Goal: Task Accomplishment & Management: Manage account settings

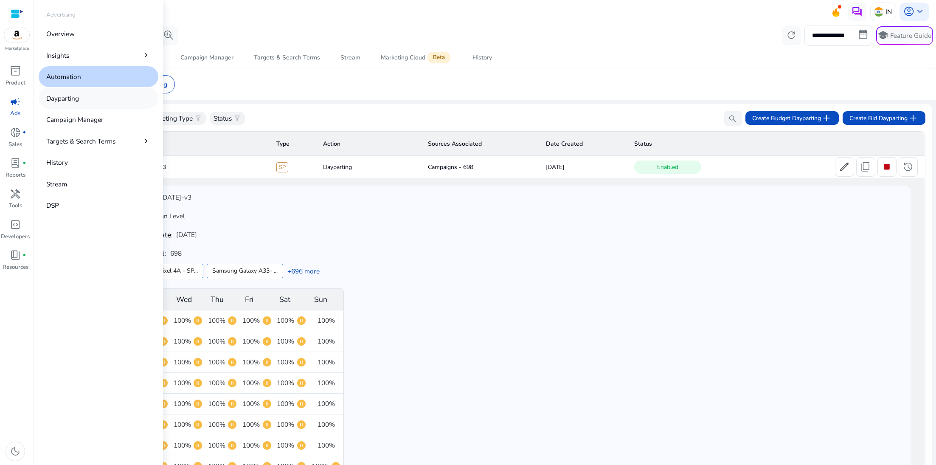
click at [69, 102] on p "Dayparting" at bounding box center [62, 98] width 33 height 10
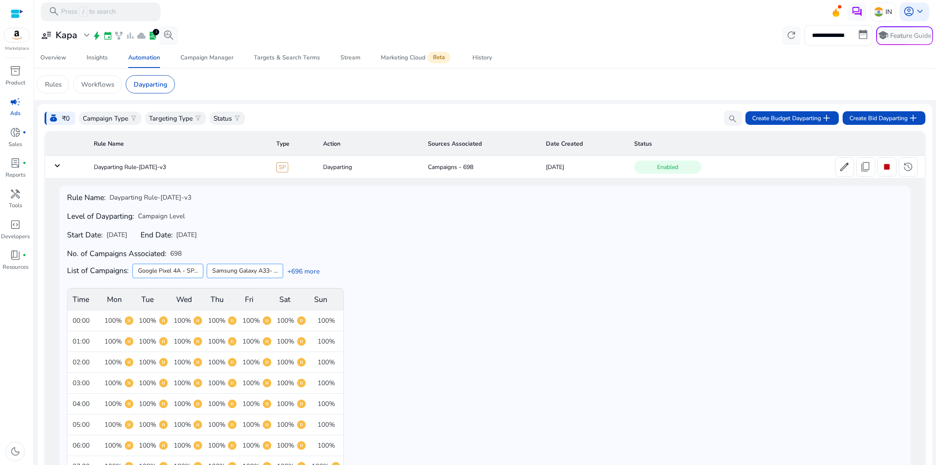
click at [13, 104] on span "campaign" at bounding box center [15, 101] width 11 height 11
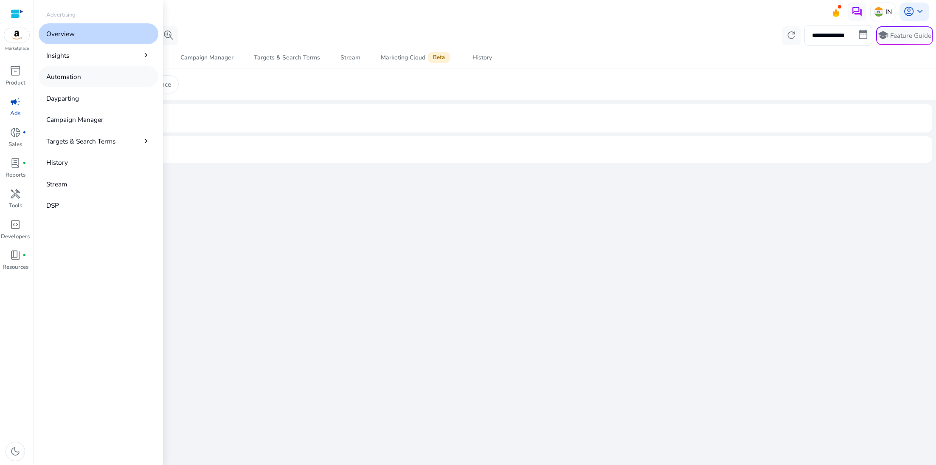
click at [85, 81] on link "Automation" at bounding box center [99, 76] width 120 height 21
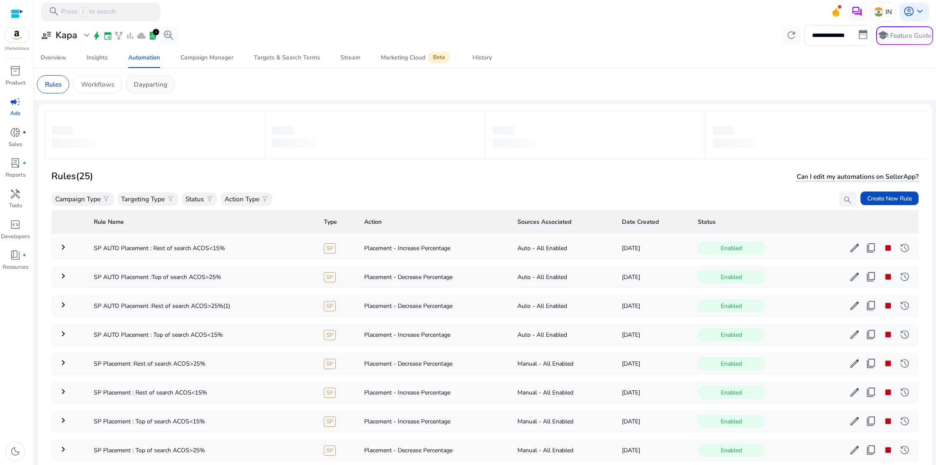
click at [157, 84] on p "Dayparting" at bounding box center [151, 84] width 34 height 10
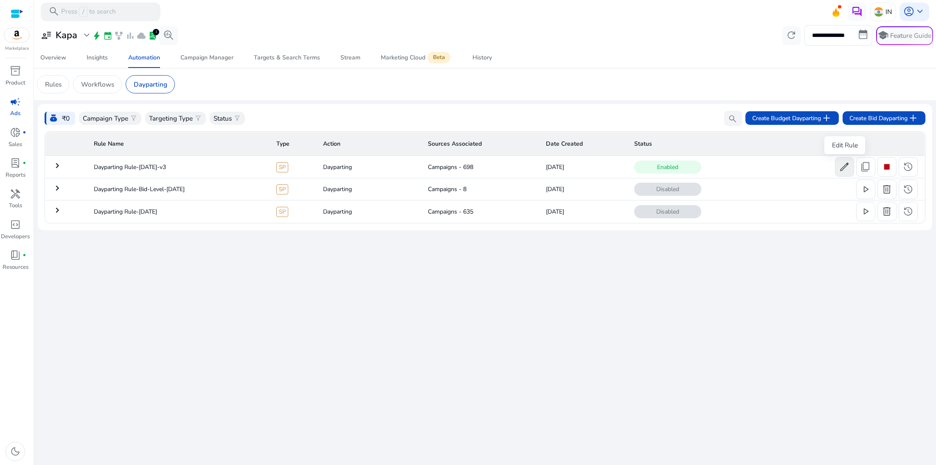
click at [843, 170] on span "edit" at bounding box center [844, 166] width 11 height 11
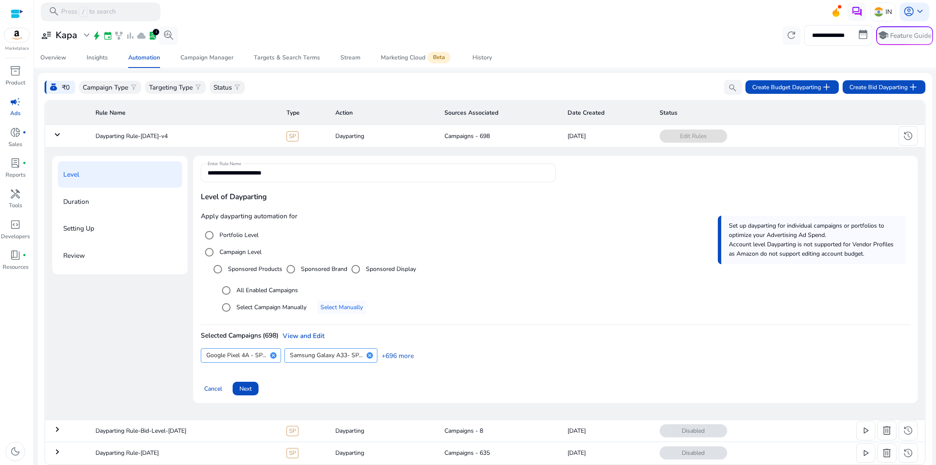
scroll to position [37, 0]
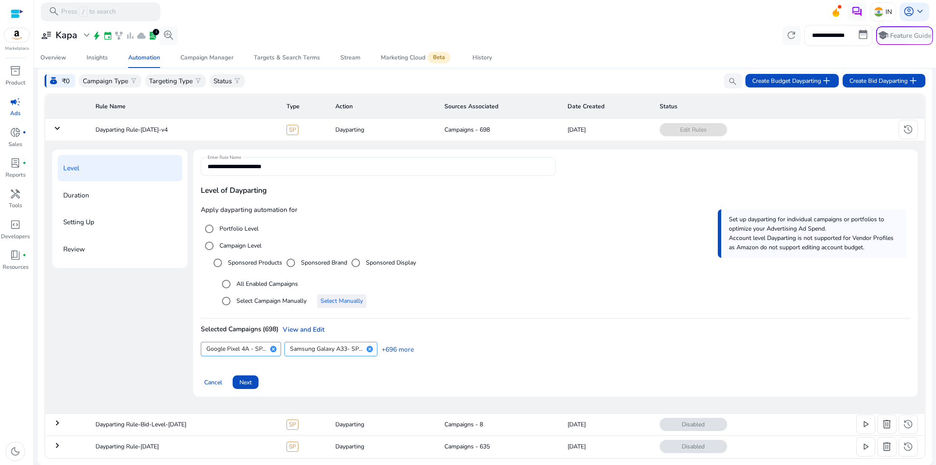
click at [350, 303] on span "Select Manually" at bounding box center [342, 300] width 42 height 9
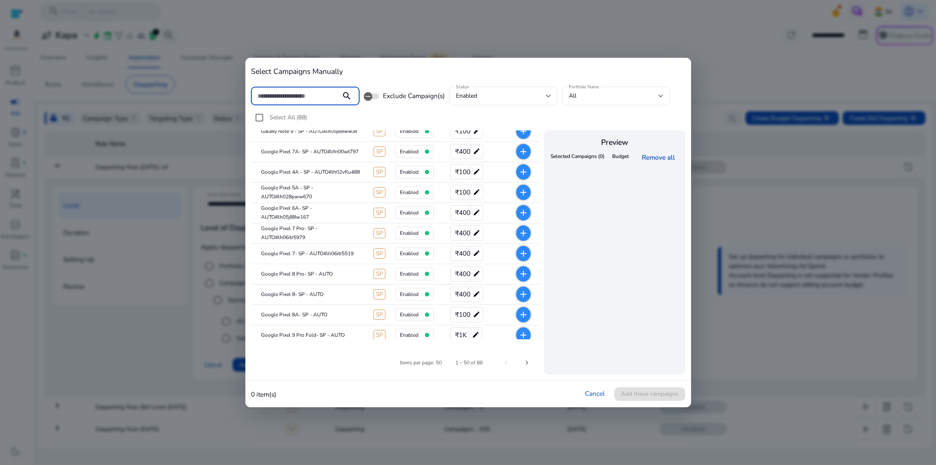
scroll to position [0, 0]
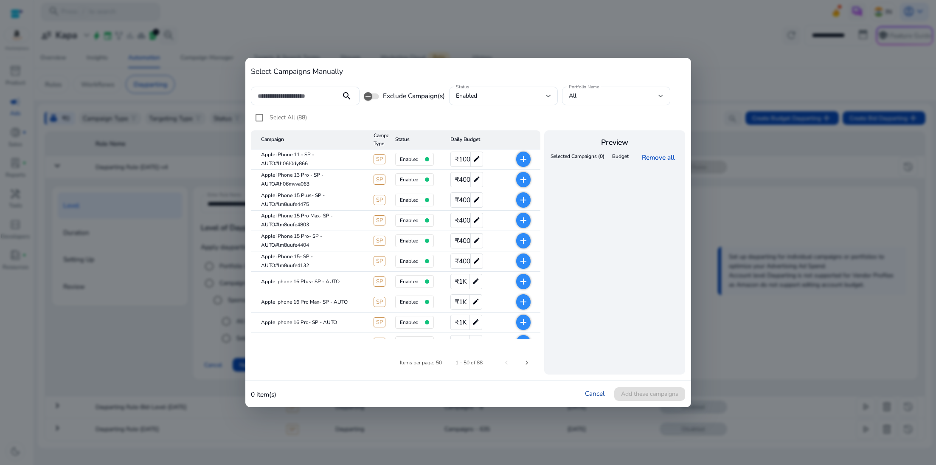
click at [595, 392] on link "Cancel" at bounding box center [595, 393] width 20 height 9
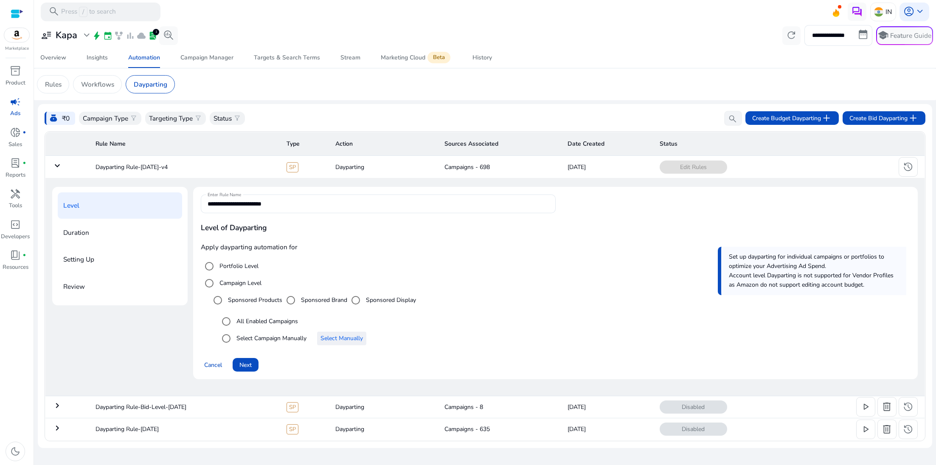
click at [358, 337] on span "Select Manually" at bounding box center [342, 338] width 42 height 9
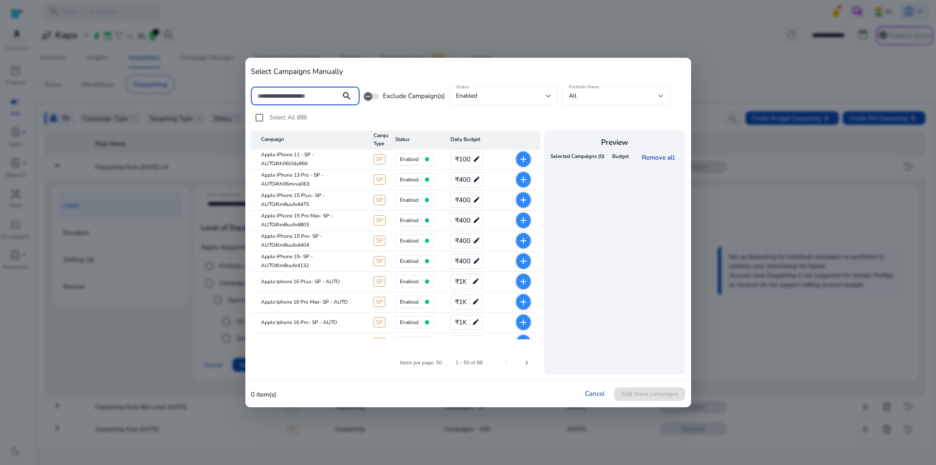
click at [591, 391] on link "Cancel" at bounding box center [595, 393] width 20 height 9
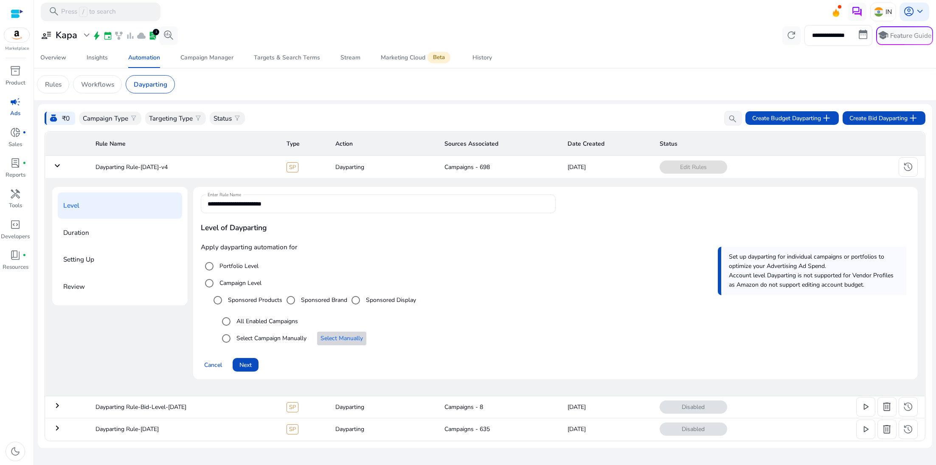
click at [357, 334] on span "Select Manually" at bounding box center [342, 338] width 42 height 9
click at [240, 361] on span "Next" at bounding box center [246, 365] width 12 height 9
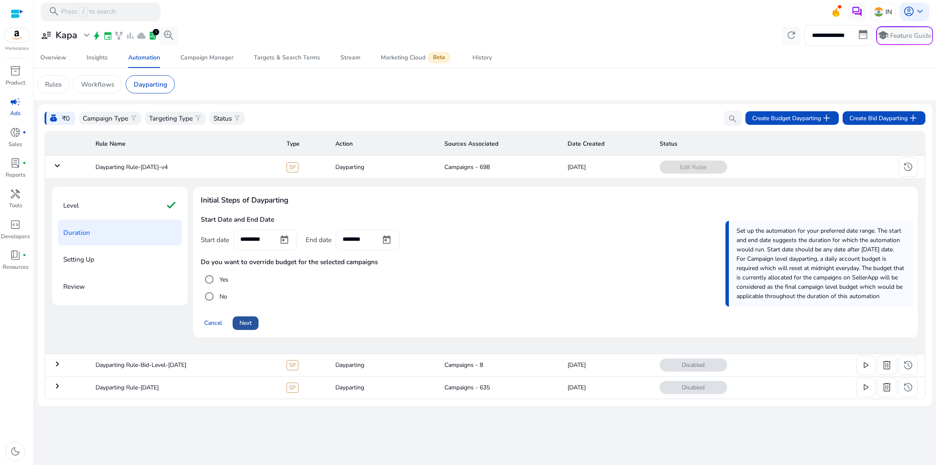
click at [245, 329] on span at bounding box center [246, 323] width 26 height 20
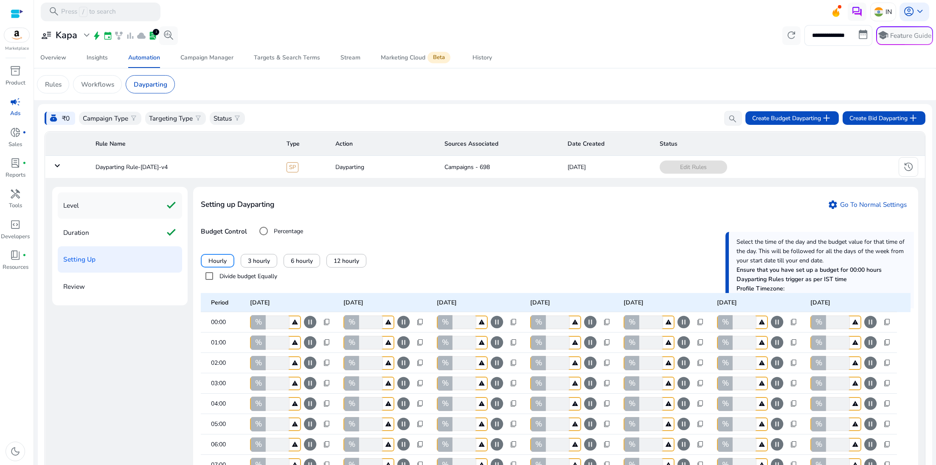
click at [118, 202] on div "Level check" at bounding box center [120, 205] width 124 height 26
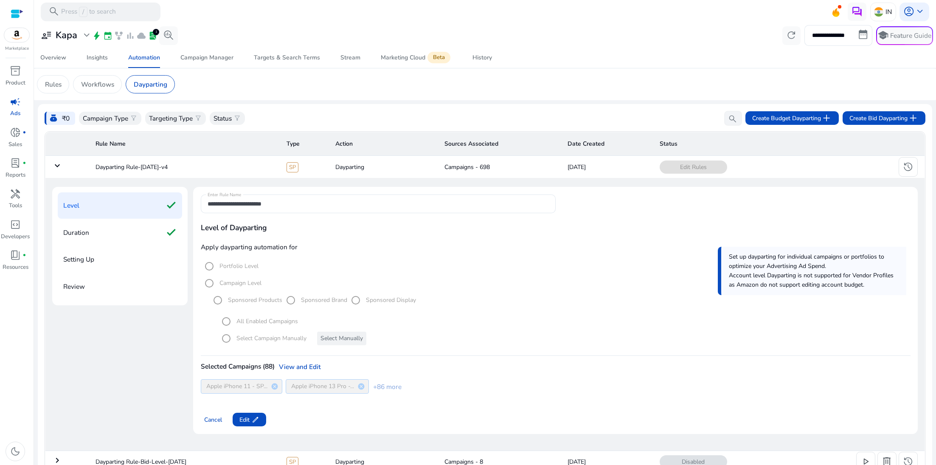
click at [11, 104] on span "campaign" at bounding box center [15, 101] width 11 height 11
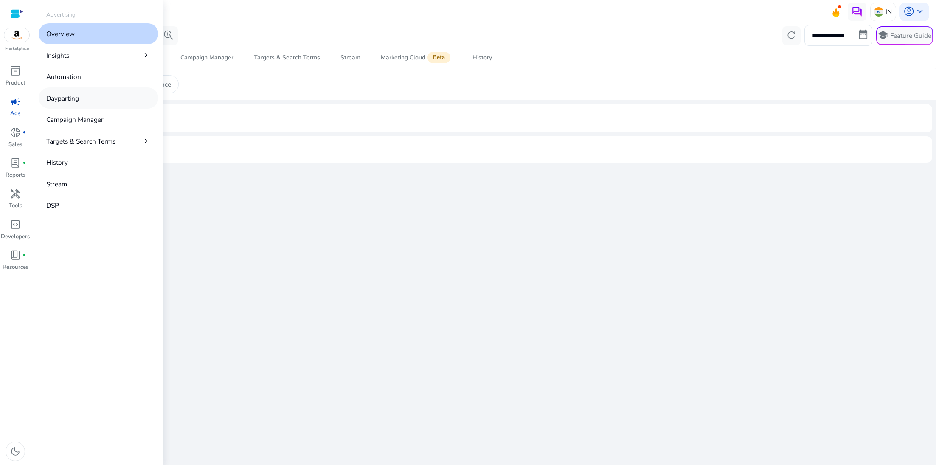
click at [74, 95] on p "Dayparting" at bounding box center [62, 98] width 33 height 10
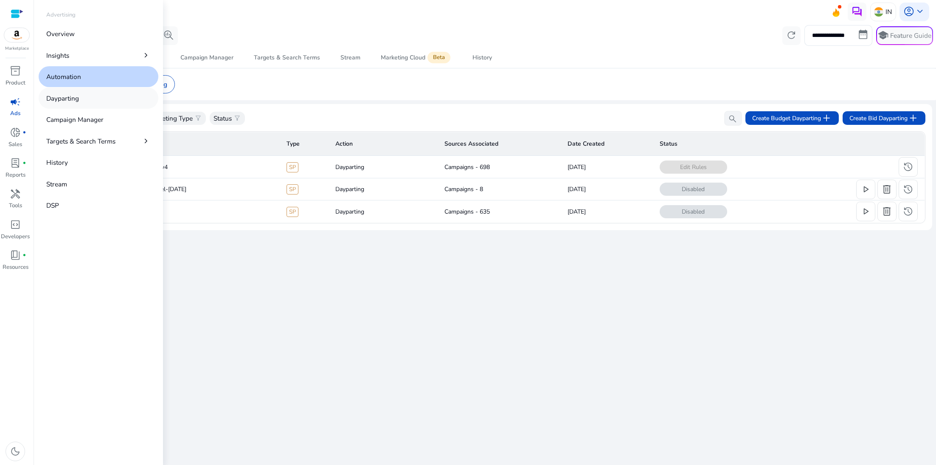
click at [74, 98] on p "Dayparting" at bounding box center [62, 98] width 33 height 10
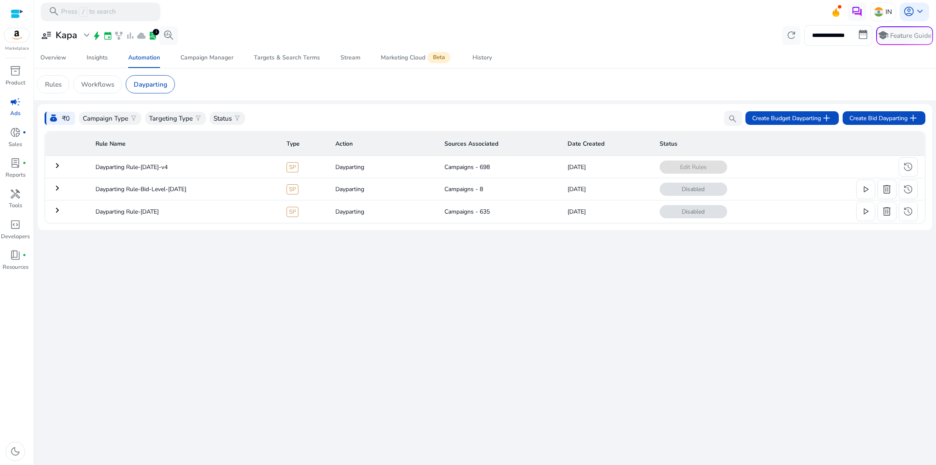
click at [56, 166] on mat-icon "keyboard_arrow_right" at bounding box center [57, 166] width 10 height 10
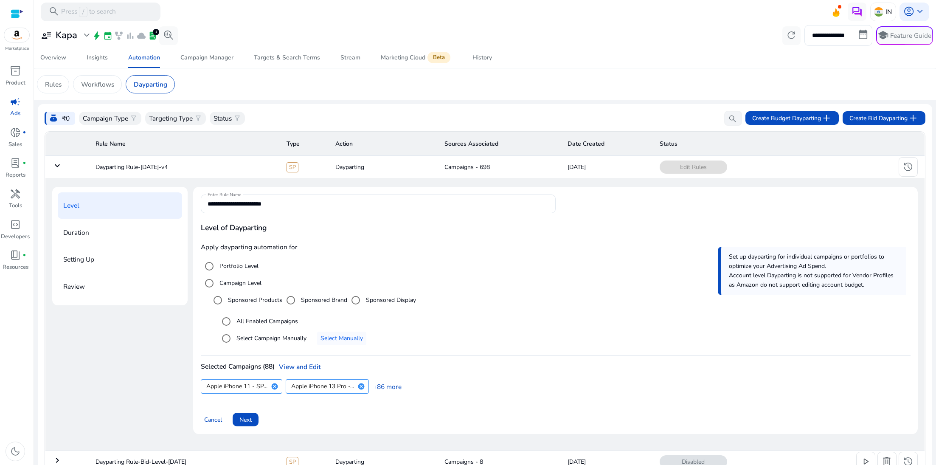
scroll to position [37, 0]
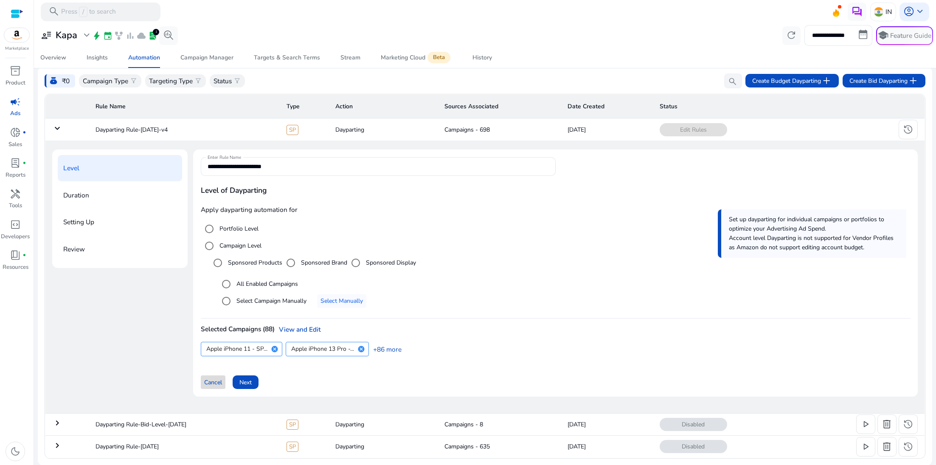
click at [215, 374] on span at bounding box center [213, 382] width 25 height 20
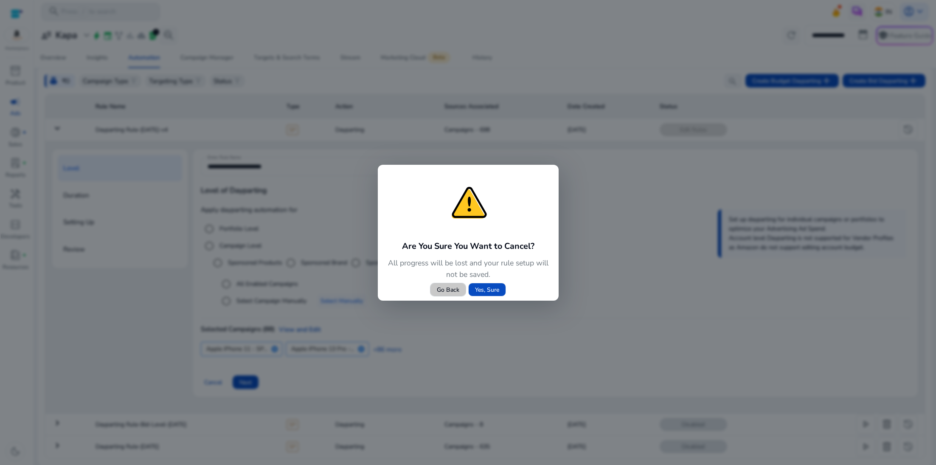
click at [454, 291] on span "Go Back" at bounding box center [448, 289] width 23 height 9
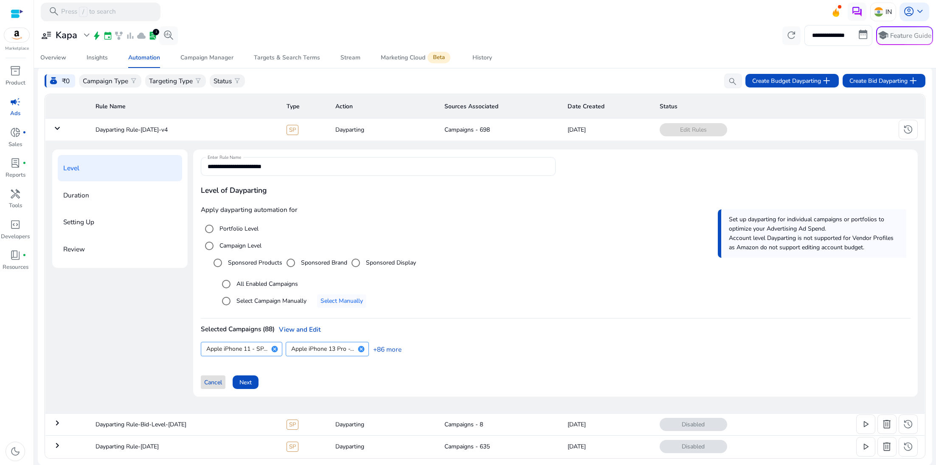
click at [213, 381] on span "Cancel" at bounding box center [213, 382] width 18 height 9
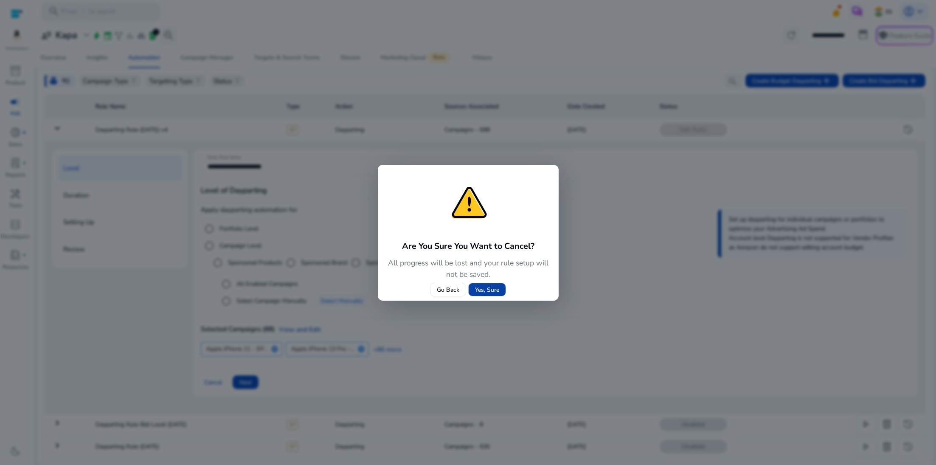
click at [495, 290] on span "Yes, Sure" at bounding box center [487, 289] width 24 height 9
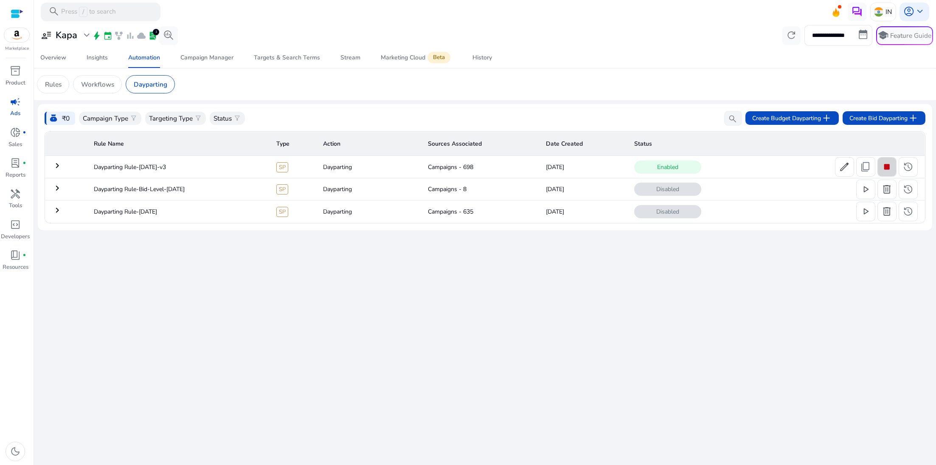
click at [888, 172] on span "stop" at bounding box center [887, 166] width 11 height 11
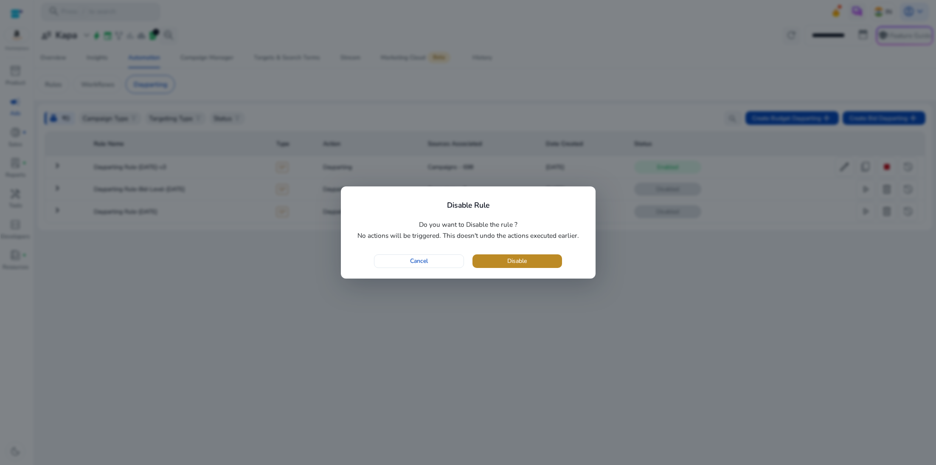
click at [547, 261] on span "button" at bounding box center [518, 261] width 90 height 20
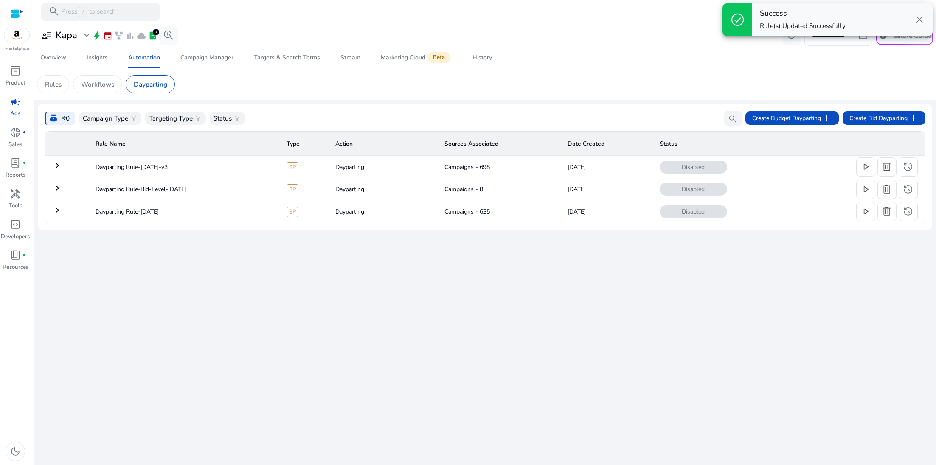
click at [352, 302] on div "**********" at bounding box center [485, 244] width 895 height 442
